Goal: Task Accomplishment & Management: Use online tool/utility

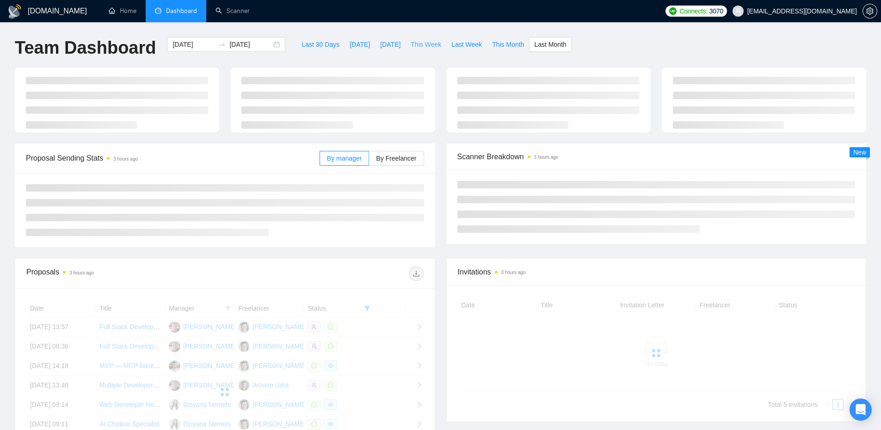
click at [411, 43] on span "This Week" at bounding box center [426, 44] width 31 height 10
type input "[DATE]"
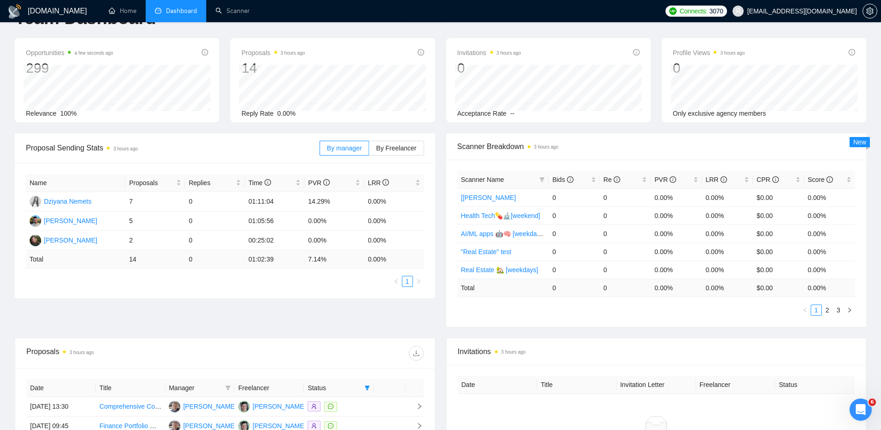
scroll to position [46, 0]
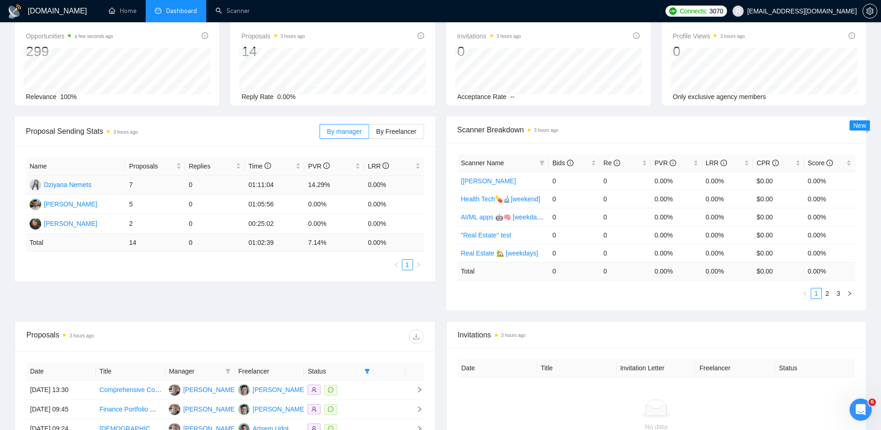
click at [323, 184] on td "14.29%" at bounding box center [334, 184] width 60 height 19
click at [156, 187] on td "7" at bounding box center [155, 184] width 60 height 19
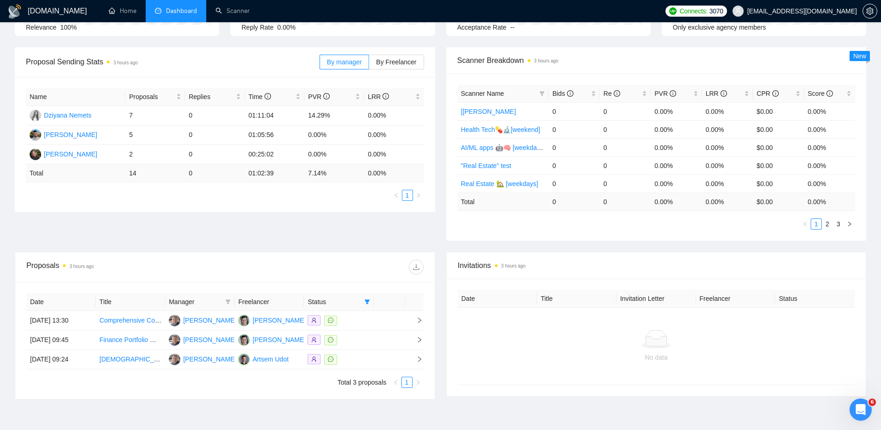
scroll to position [167, 0]
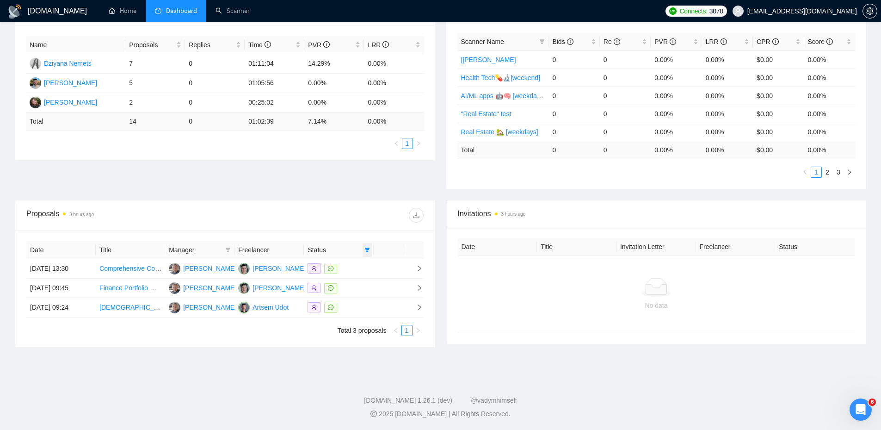
click at [367, 249] on icon "filter" at bounding box center [367, 250] width 5 height 5
click at [333, 271] on span "Chat" at bounding box center [338, 267] width 18 height 7
checkbox input "false"
click at [347, 209] on div at bounding box center [324, 215] width 198 height 15
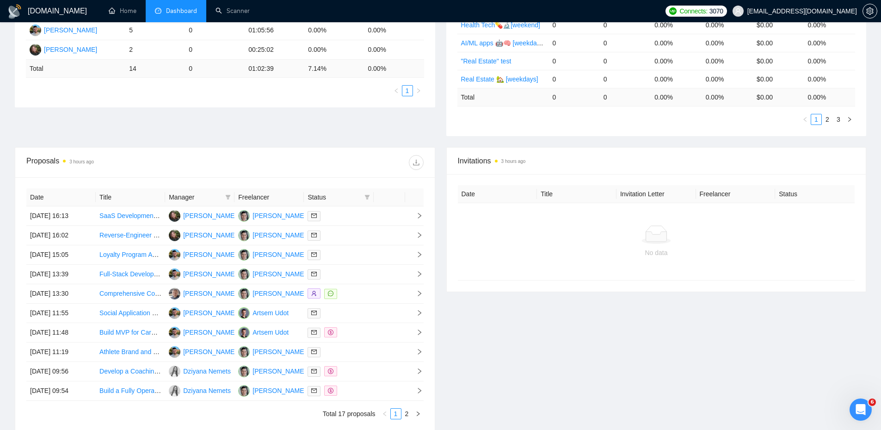
scroll to position [304, 0]
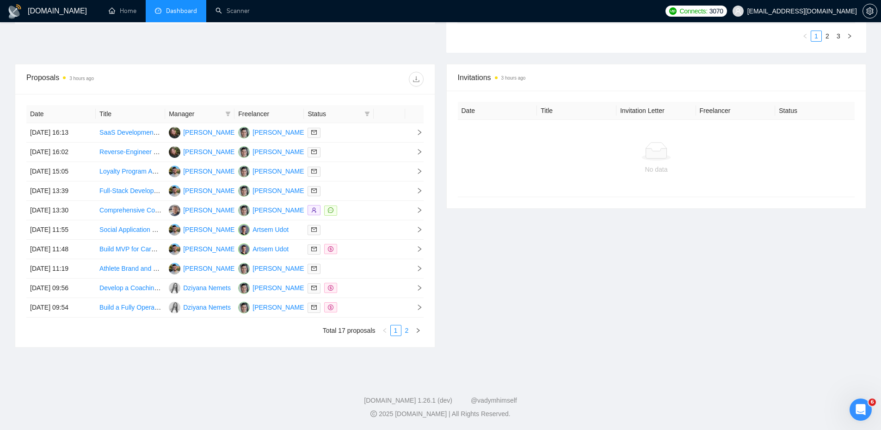
click at [405, 329] on link "2" at bounding box center [407, 330] width 10 height 10
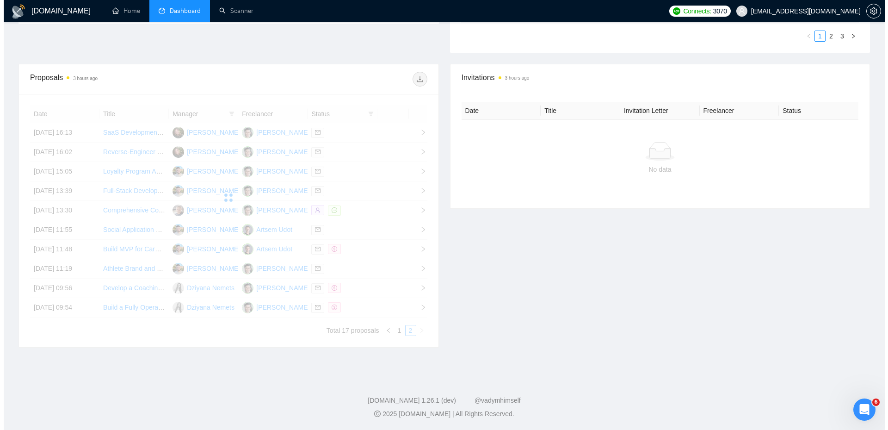
scroll to position [245, 0]
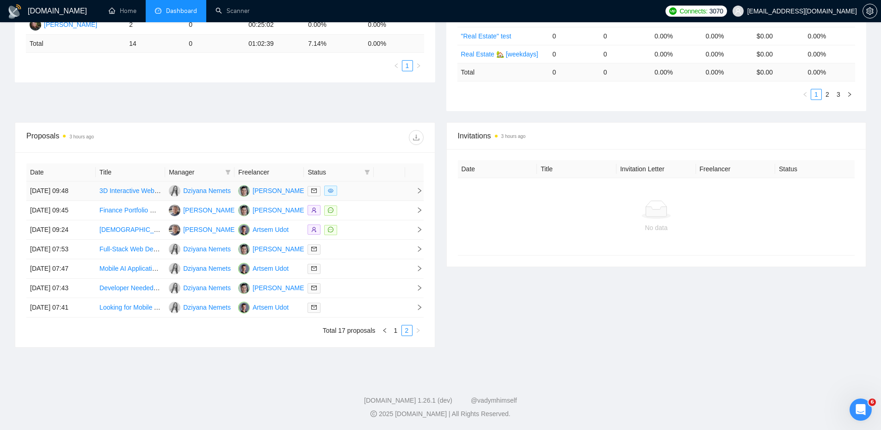
click at [365, 186] on div at bounding box center [339, 191] width 62 height 11
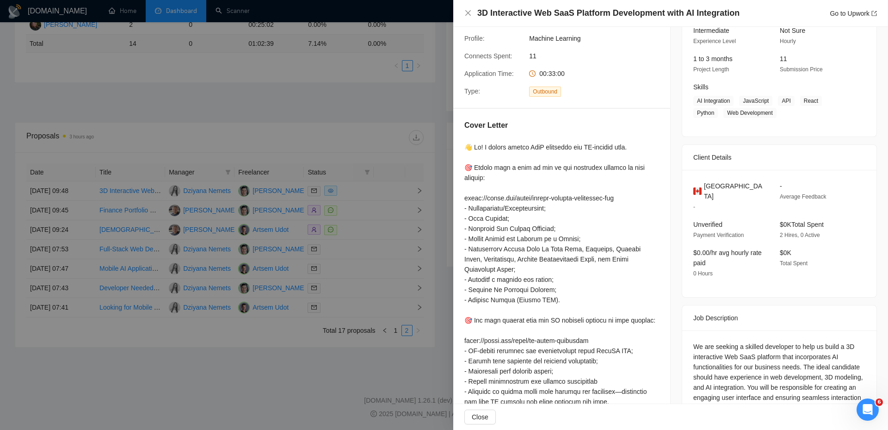
scroll to position [0, 0]
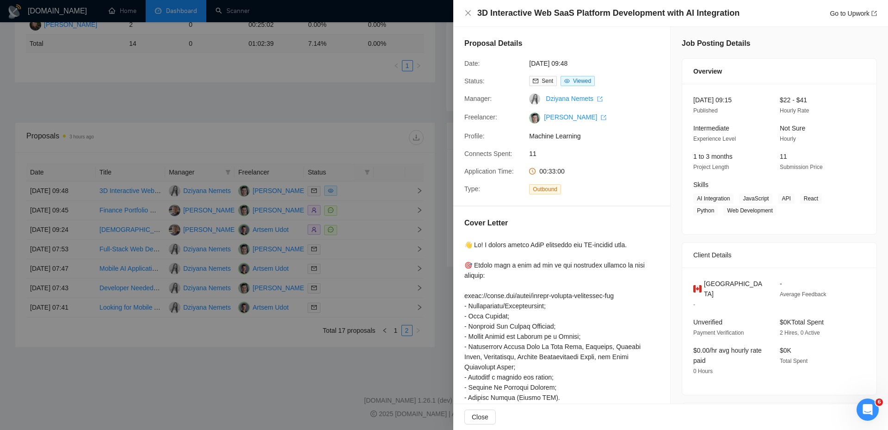
click at [475, 14] on div "3D Interactive Web SaaS Platform Development with AI Integration Go to Upwork" at bounding box center [671, 13] width 413 height 12
click at [471, 13] on icon "close" at bounding box center [468, 12] width 7 height 7
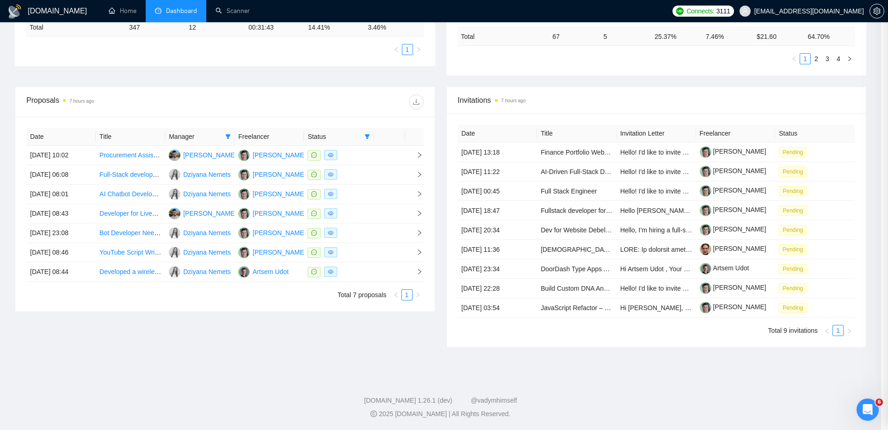
scroll to position [702, 0]
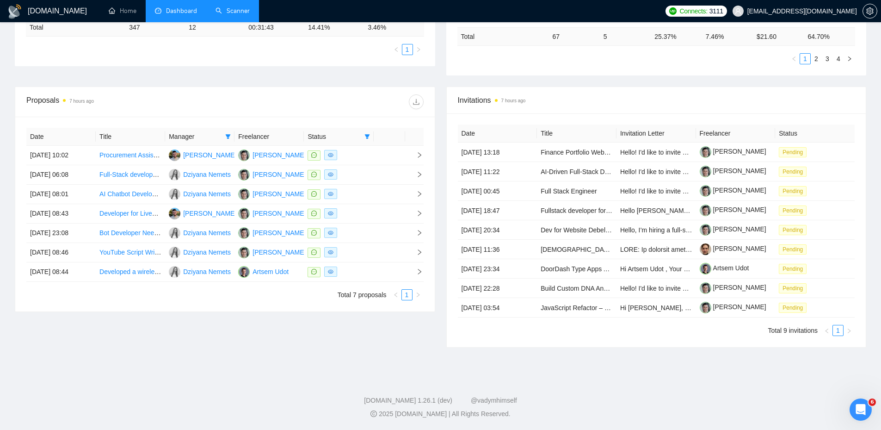
click at [227, 7] on link "Scanner" at bounding box center [233, 11] width 34 height 8
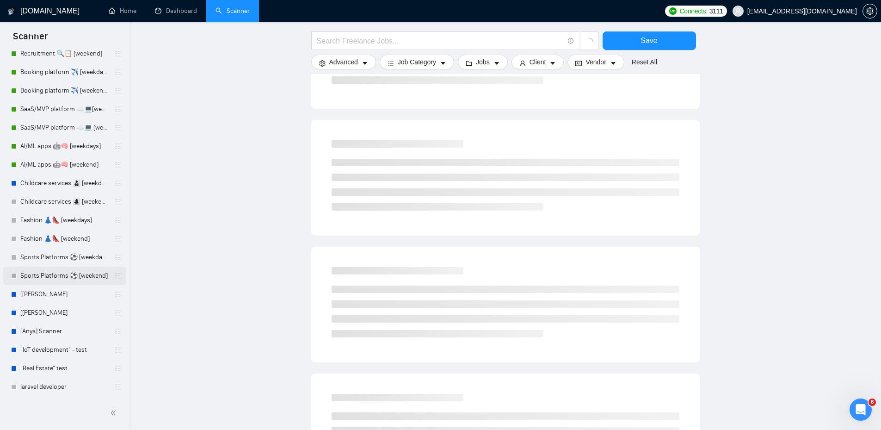
scroll to position [185, 0]
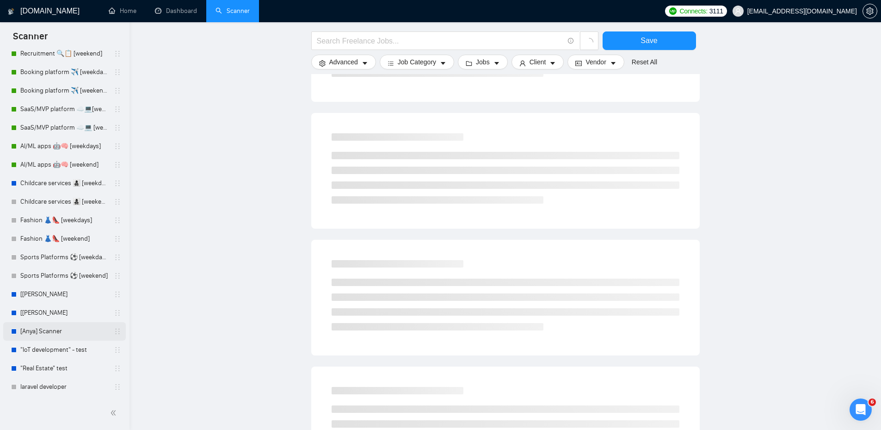
click at [52, 330] on link "[Anya] Scanner" at bounding box center [64, 331] width 88 height 19
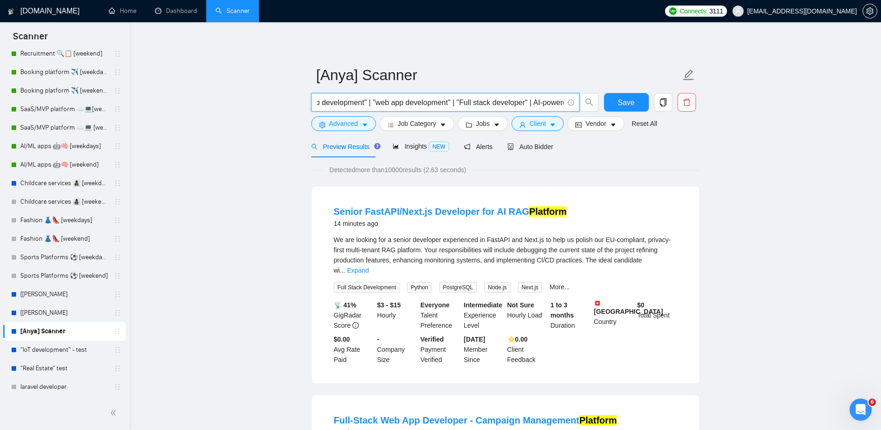
scroll to position [0, 392]
drag, startPoint x: 459, startPoint y: 99, endPoint x: 536, endPoint y: 105, distance: 77.0
click at [536, 105] on input "("software as a service" | saas | sas | CRM | ERP | "SaaS MVP" | "MVP" | "SaaS …" at bounding box center [440, 103] width 247 height 12
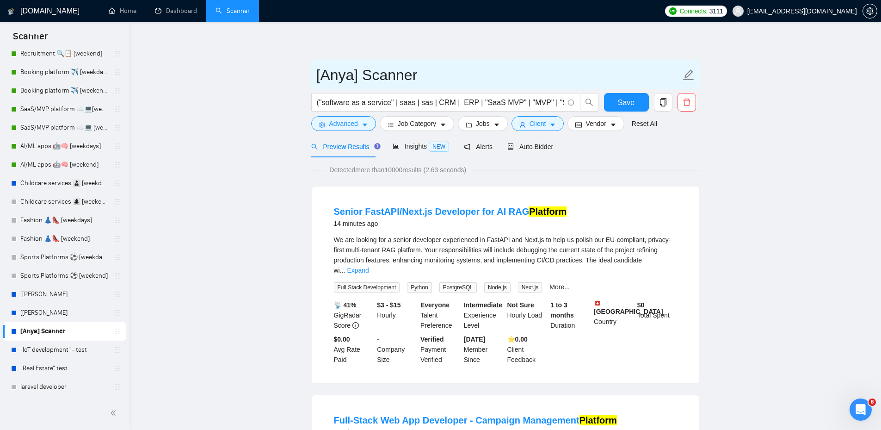
click at [432, 61] on span "[Anya] Scanner" at bounding box center [505, 74] width 389 height 29
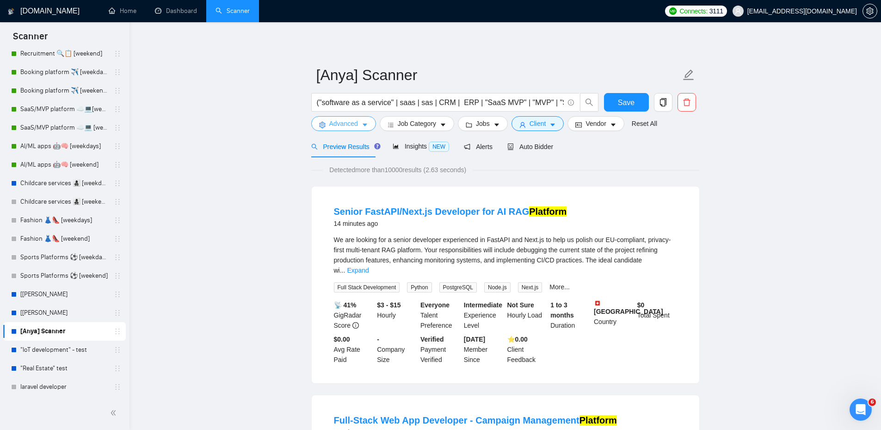
click at [356, 119] on span "Advanced" at bounding box center [343, 123] width 29 height 10
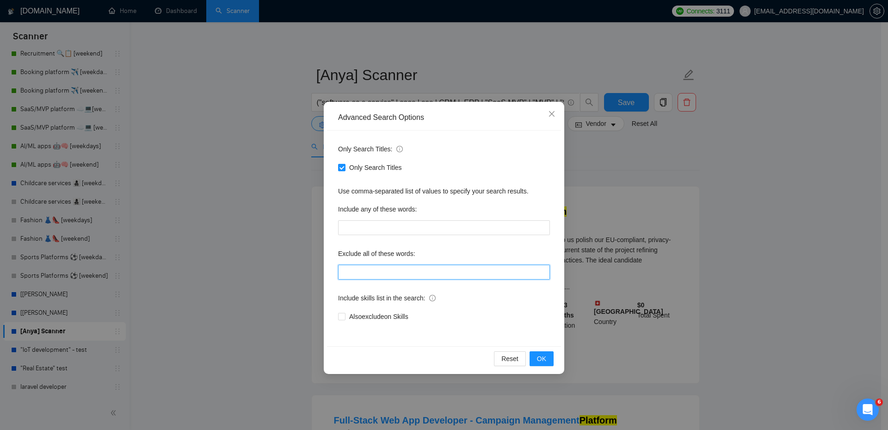
click at [386, 278] on input "text" at bounding box center [444, 272] width 212 height 15
click at [264, 242] on div "Advanced Search Options Only Search Titles: Only Search Titles Use comma-separa…" at bounding box center [444, 215] width 888 height 430
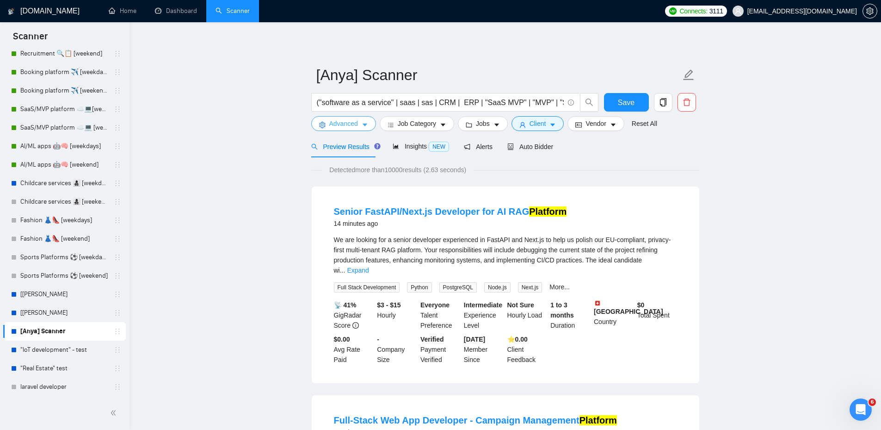
click at [365, 126] on icon "caret-down" at bounding box center [365, 125] width 6 height 6
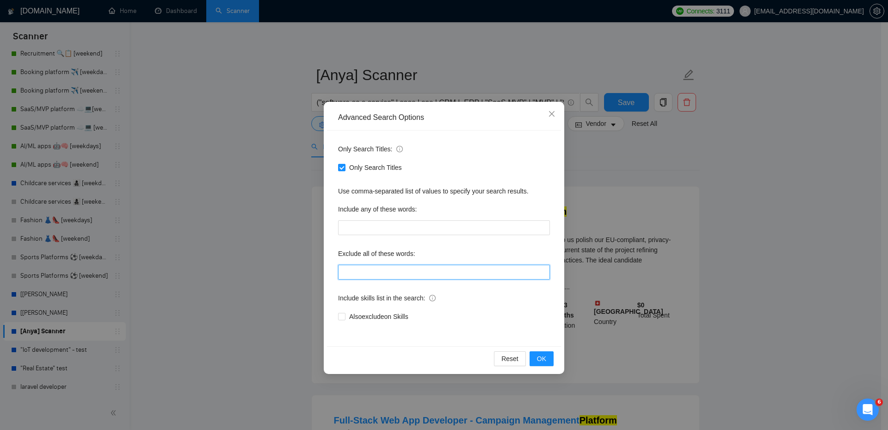
drag, startPoint x: 390, startPoint y: 270, endPoint x: 391, endPoint y: 275, distance: 5.6
click at [391, 274] on input "text" at bounding box center [444, 272] width 212 height 15
click at [286, 168] on div "Advanced Search Options Only Search Titles: Only Search Titles Use comma-separa…" at bounding box center [444, 215] width 888 height 430
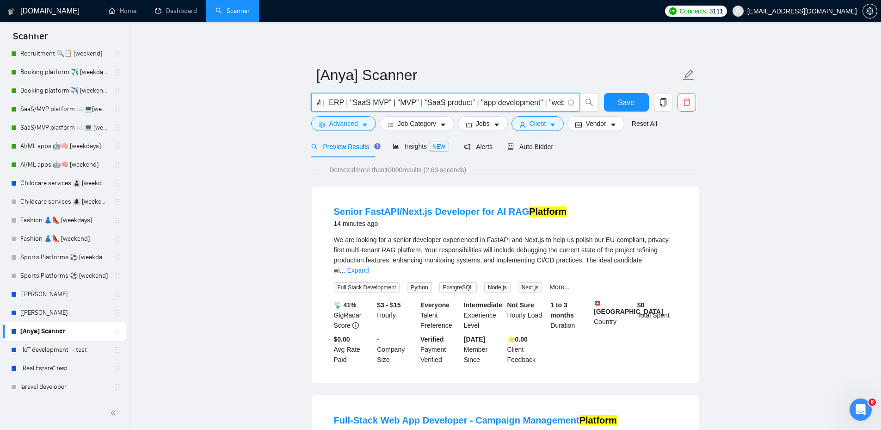
scroll to position [0, 260]
drag, startPoint x: 483, startPoint y: 97, endPoint x: 441, endPoint y: 100, distance: 42.2
click at [441, 100] on input "("software as a service" | saas | sas | CRM | ERP | "SaaS MVP" | "MVP" | "SaaS …" at bounding box center [440, 103] width 247 height 12
click at [520, 103] on input "("software as a service" | saas | sas | CRM | ERP | "SaaS MVP" | "MVP" | "SaaS …" at bounding box center [440, 103] width 247 height 12
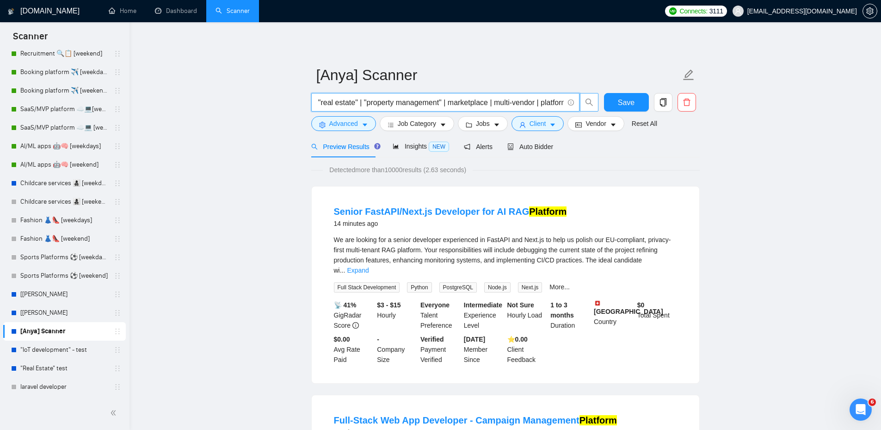
drag, startPoint x: 409, startPoint y: 104, endPoint x: 585, endPoint y: 104, distance: 176.8
click at [585, 104] on span "("software as a service" | saas | sas | CRM | ERP | "SaaS MVP" | "MVP" | "SaaS …" at bounding box center [455, 102] width 288 height 19
click at [444, 104] on input "("software as a service" | saas | sas | CRM | ERP | "SaaS MVP" | "MVP" | "SaaS …" at bounding box center [440, 103] width 247 height 12
paste input "MVP" | "app development" | "Full-stack" | "AI-powered" | "AI-based" | "ML" | "M…"
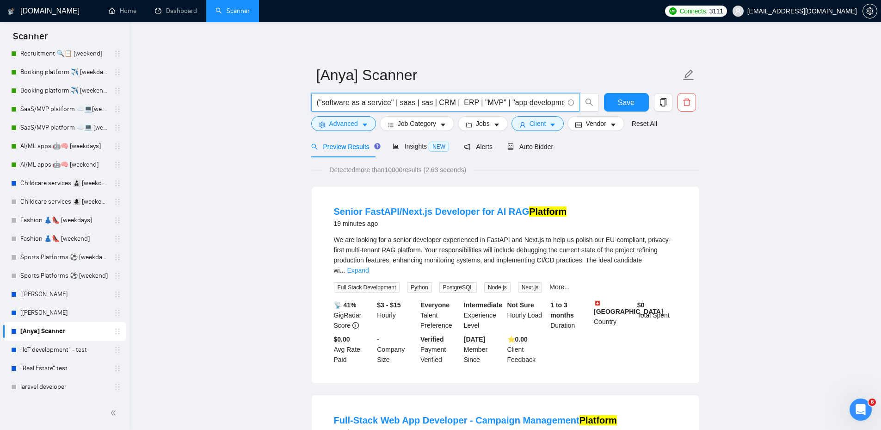
scroll to position [0, 625]
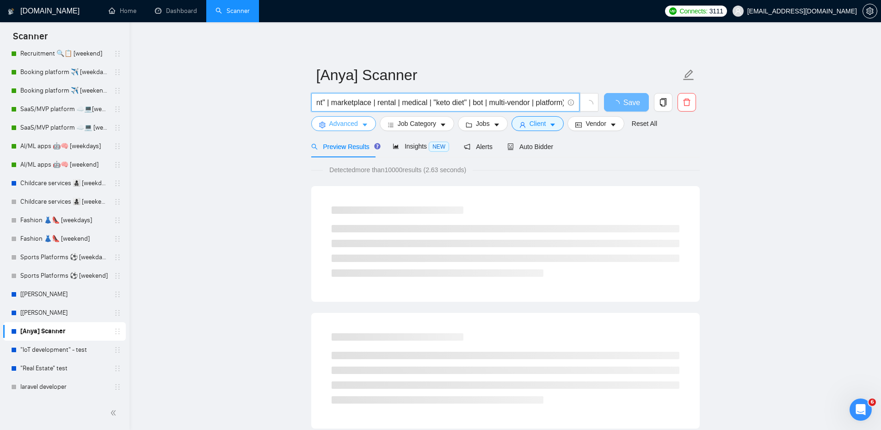
type input "("software as a service" | saas | sas | CRM | ERP | "MVP" | "app development" |…"
click at [354, 125] on span "Advanced" at bounding box center [343, 123] width 29 height 10
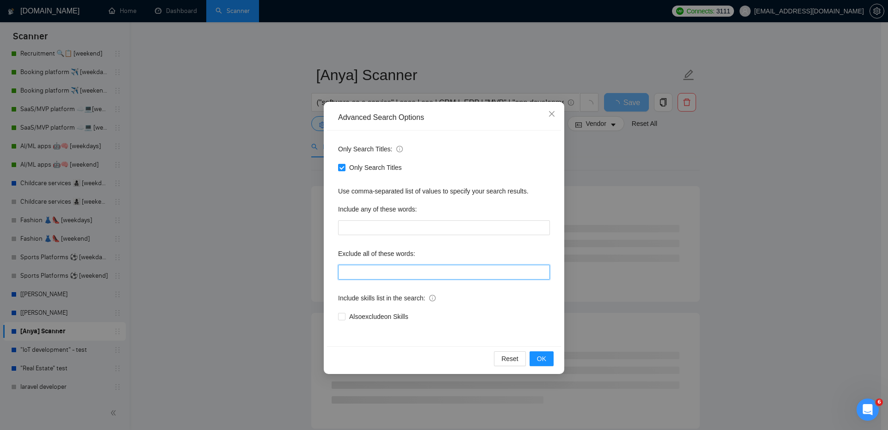
click at [407, 273] on input "text" at bounding box center [444, 272] width 212 height 15
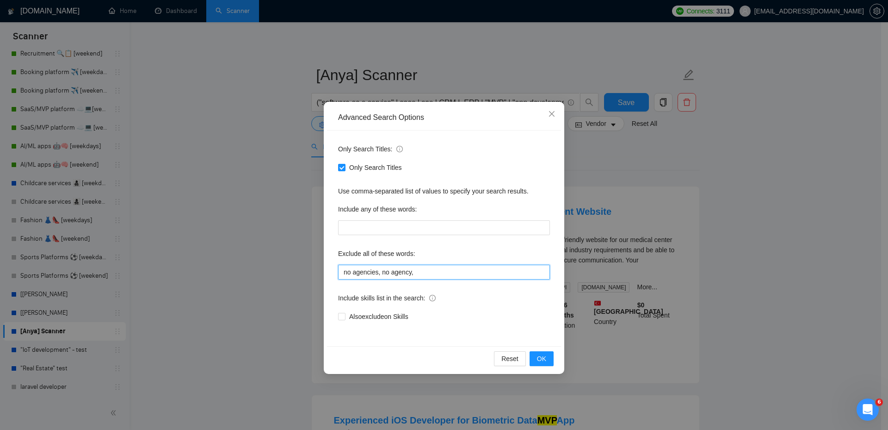
click at [446, 273] on input "no agencies, no agency," at bounding box center [444, 272] width 212 height 15
paste input "Independent Only"
click at [413, 271] on input "no agencies, no agency, Independent Only"" at bounding box center [444, 272] width 212 height 15
click at [409, 271] on input "no agencies, no agency, "Independent Only"" at bounding box center [444, 272] width 212 height 15
click at [382, 272] on input "no agencies, no agency", "Independent Only"" at bounding box center [444, 272] width 212 height 15
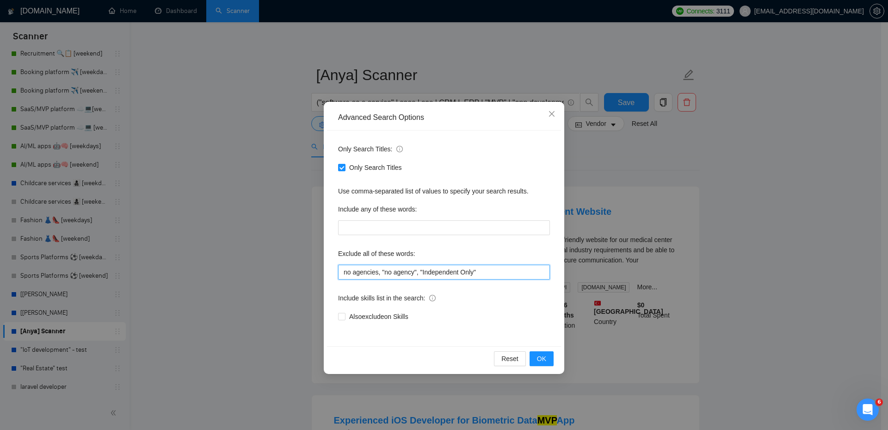
click at [377, 272] on input "no agencies, "no agency", "Independent Only"" at bounding box center [444, 272] width 212 height 15
click at [342, 271] on input "no agencies", "no agency", "Independent Only"" at bounding box center [444, 272] width 212 height 15
type input ""no agencies", "no agency", "Independent Only""
click at [536, 356] on button "OK" at bounding box center [542, 358] width 24 height 15
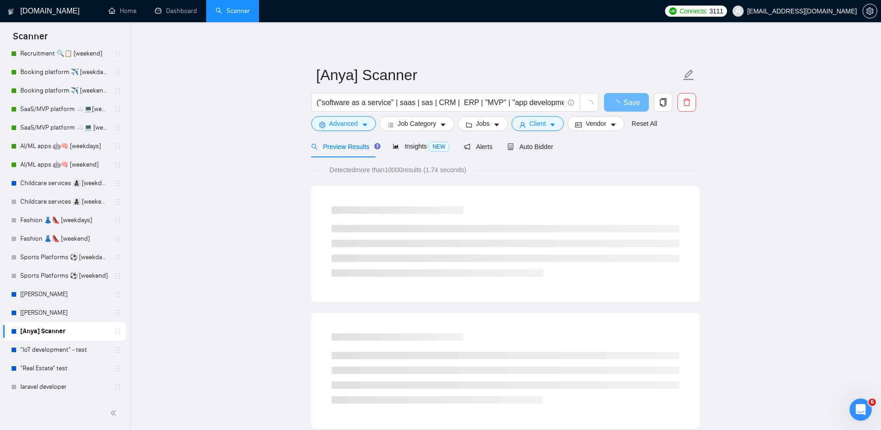
click at [429, 132] on form "[Anya] Scanner ("software as a service" | saas | sas | CRM | ERP | "MVP" | "app…" at bounding box center [505, 97] width 389 height 75
click at [429, 127] on span "Job Category" at bounding box center [417, 123] width 38 height 10
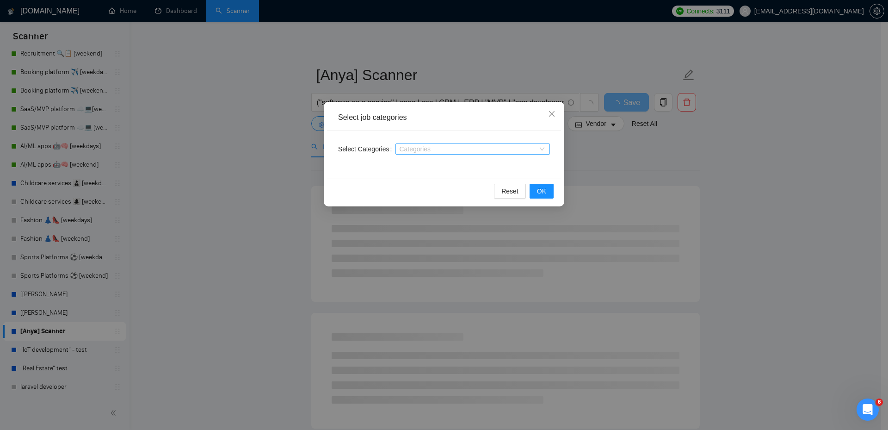
click at [425, 143] on div "Categories" at bounding box center [473, 148] width 155 height 11
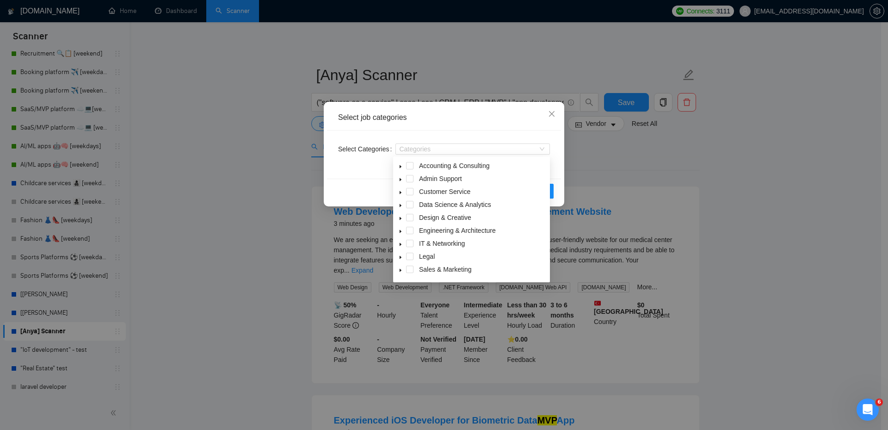
click at [370, 181] on div "Reset OK" at bounding box center [444, 191] width 234 height 25
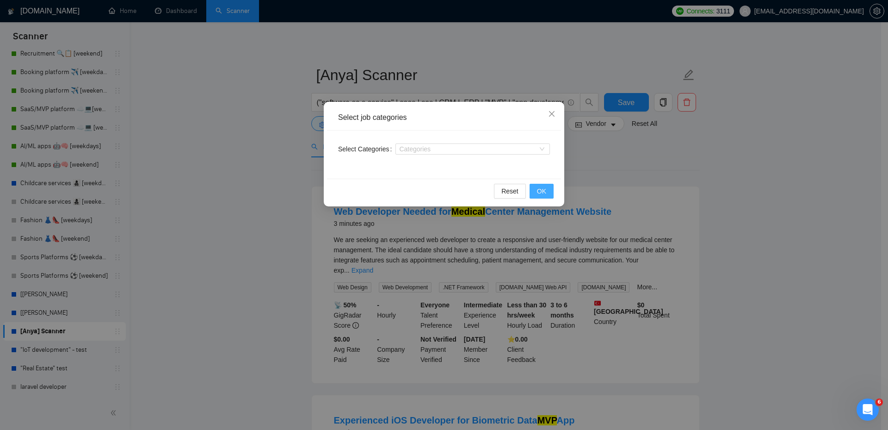
click at [540, 187] on span "OK" at bounding box center [541, 191] width 9 height 10
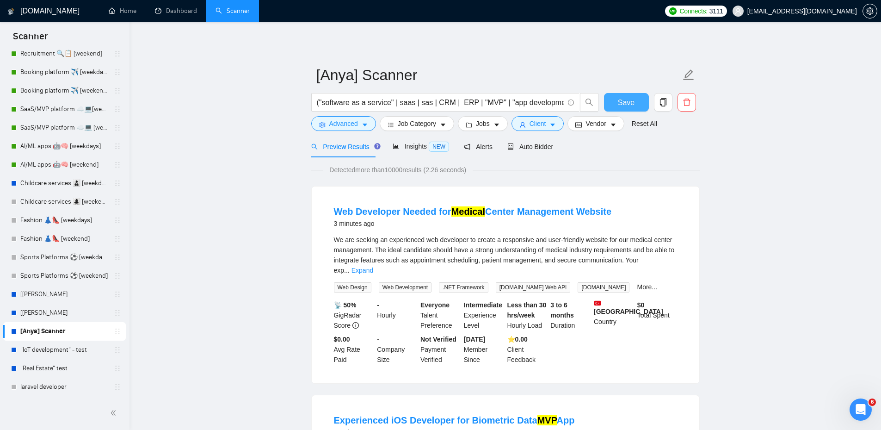
click at [612, 104] on button "Save" at bounding box center [626, 102] width 45 height 19
click at [176, 12] on link "Dashboard" at bounding box center [176, 11] width 42 height 8
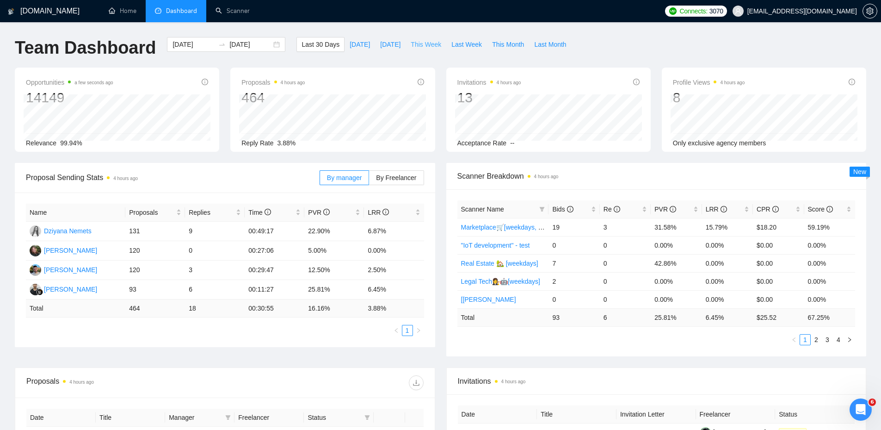
click at [415, 48] on span "This Week" at bounding box center [426, 44] width 31 height 10
type input "[DATE]"
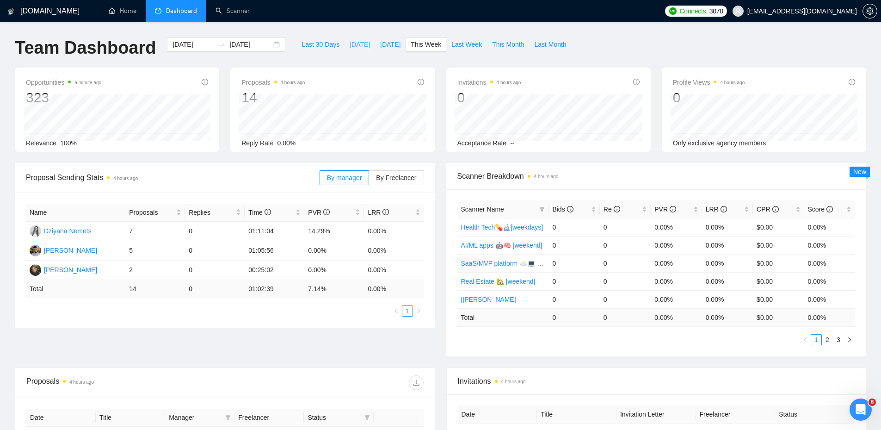
click at [350, 43] on span "[DATE]" at bounding box center [360, 44] width 20 height 10
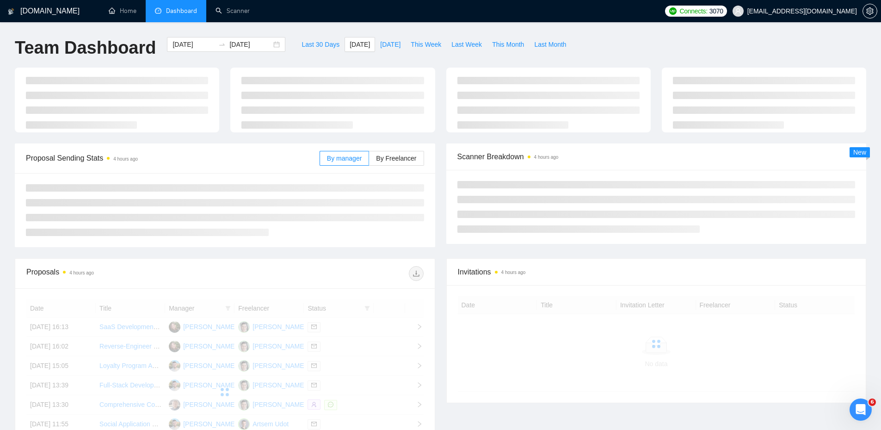
type input "[DATE]"
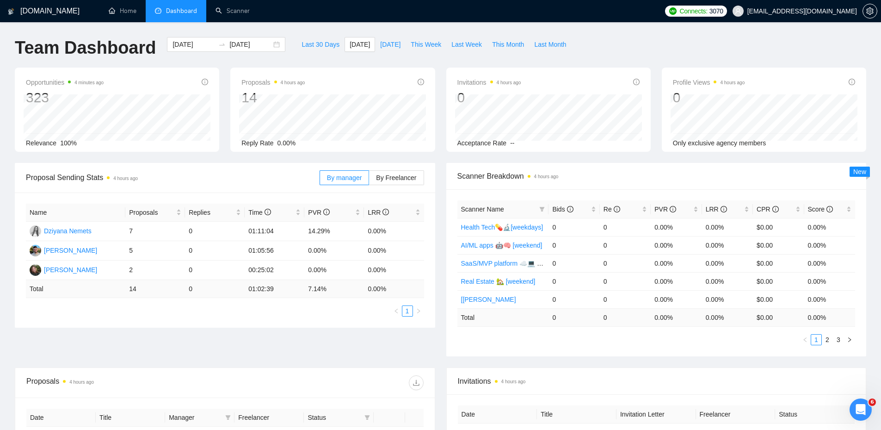
click at [612, 43] on div "Team Dashboard [DATE] [DATE] Last 30 Days [DATE] [DATE] This Week Last Week Thi…" at bounding box center [440, 52] width 863 height 31
